Goal: Task Accomplishment & Management: Complete application form

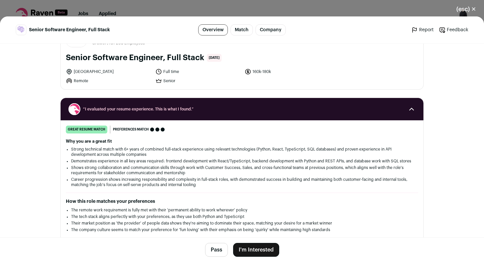
scroll to position [33, 0]
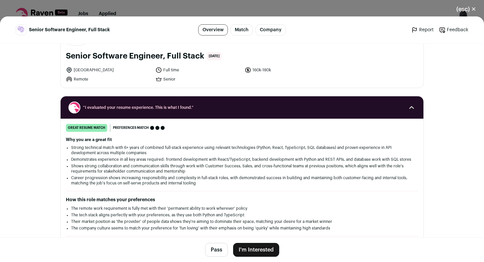
click at [253, 248] on button "I'm Interested" at bounding box center [256, 250] width 46 height 14
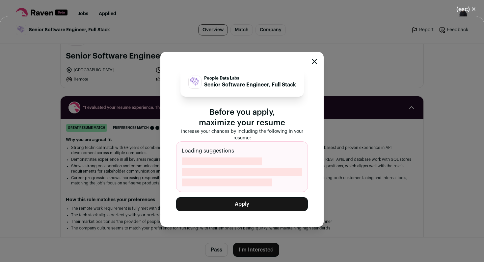
click at [231, 206] on button "Apply" at bounding box center [242, 205] width 132 height 14
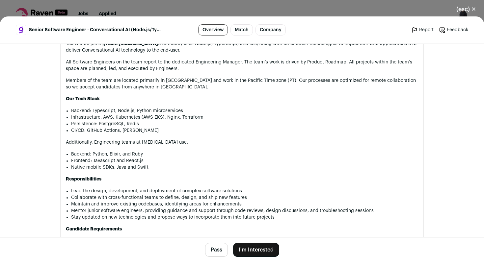
scroll to position [399, 0]
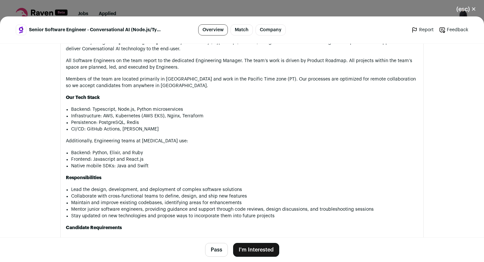
click at [250, 246] on button "I'm Interested" at bounding box center [256, 250] width 46 height 14
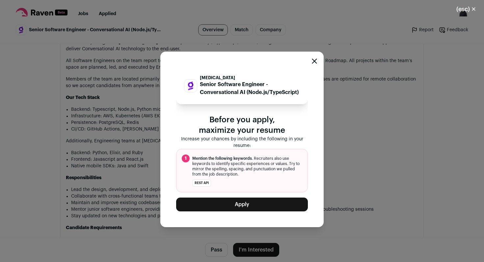
click at [239, 202] on button "Apply" at bounding box center [242, 205] width 132 height 14
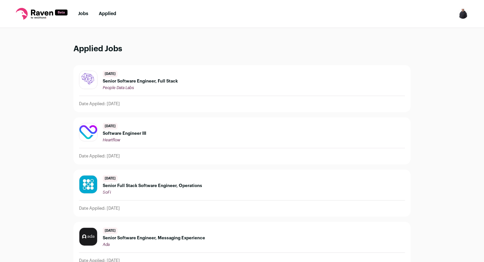
scroll to position [6, 0]
